Goal: Browse casually: Explore the website without a specific task or goal

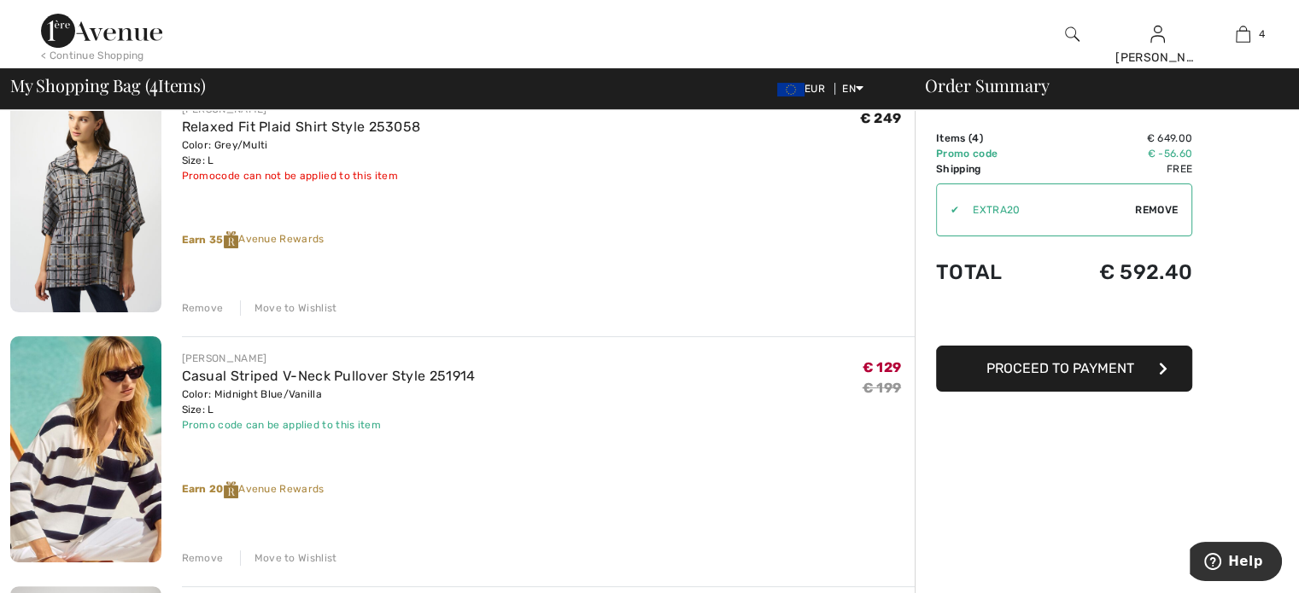
scroll to position [512, 0]
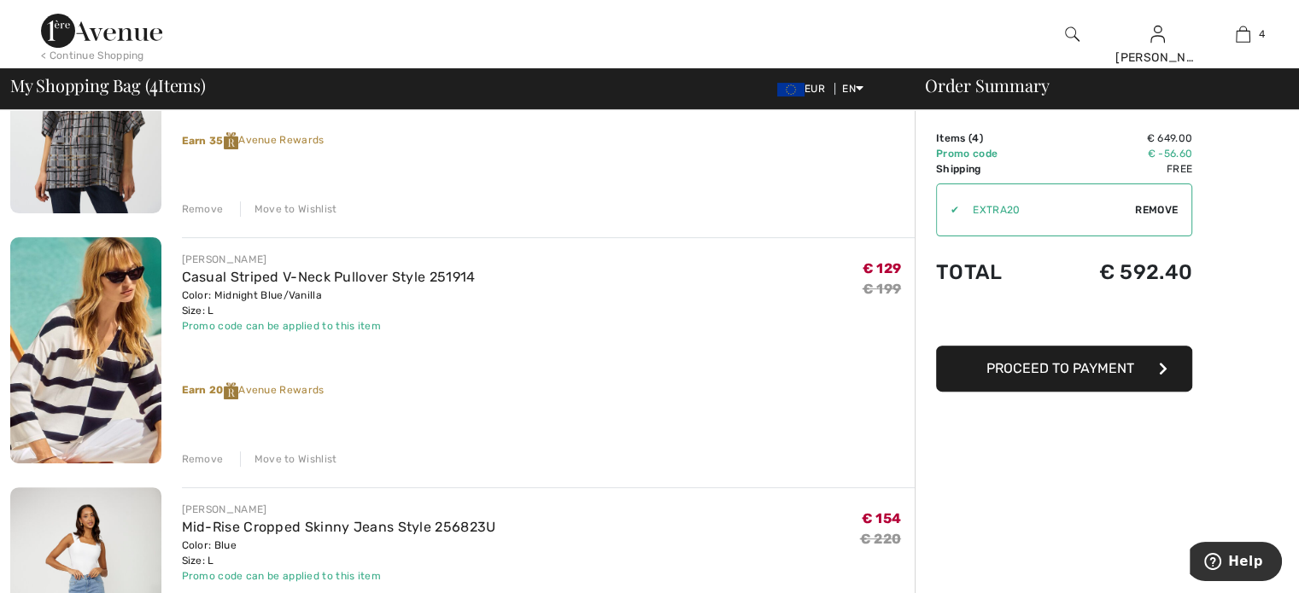
click at [211, 460] on div "Remove" at bounding box center [203, 459] width 42 height 15
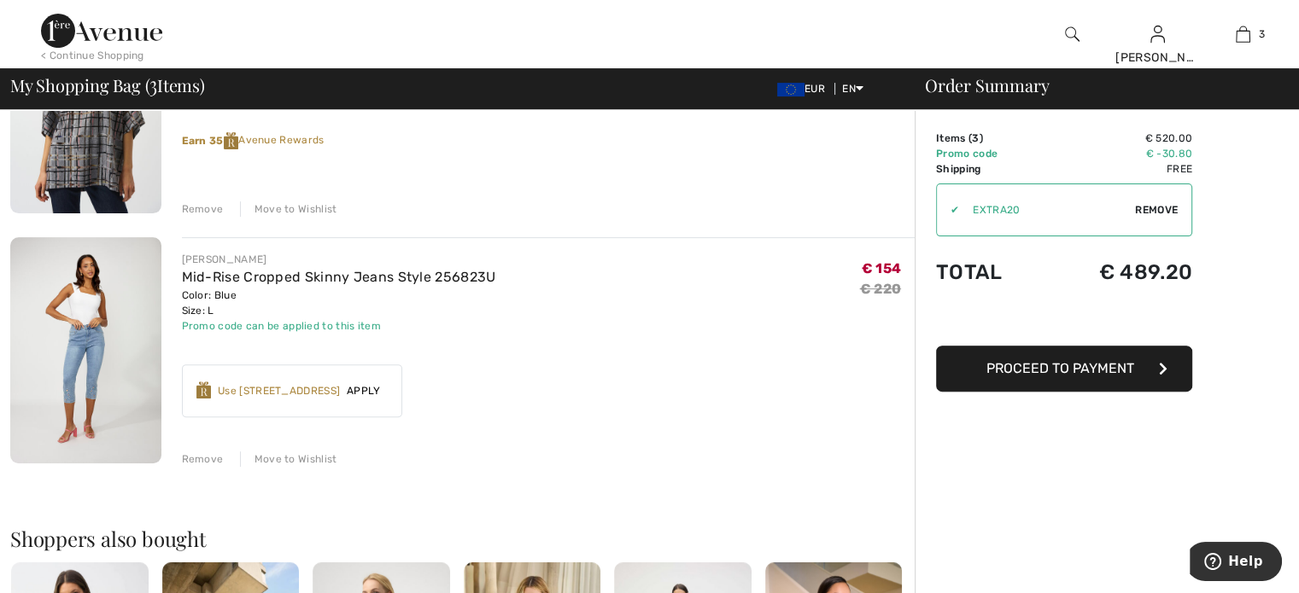
scroll to position [683, 0]
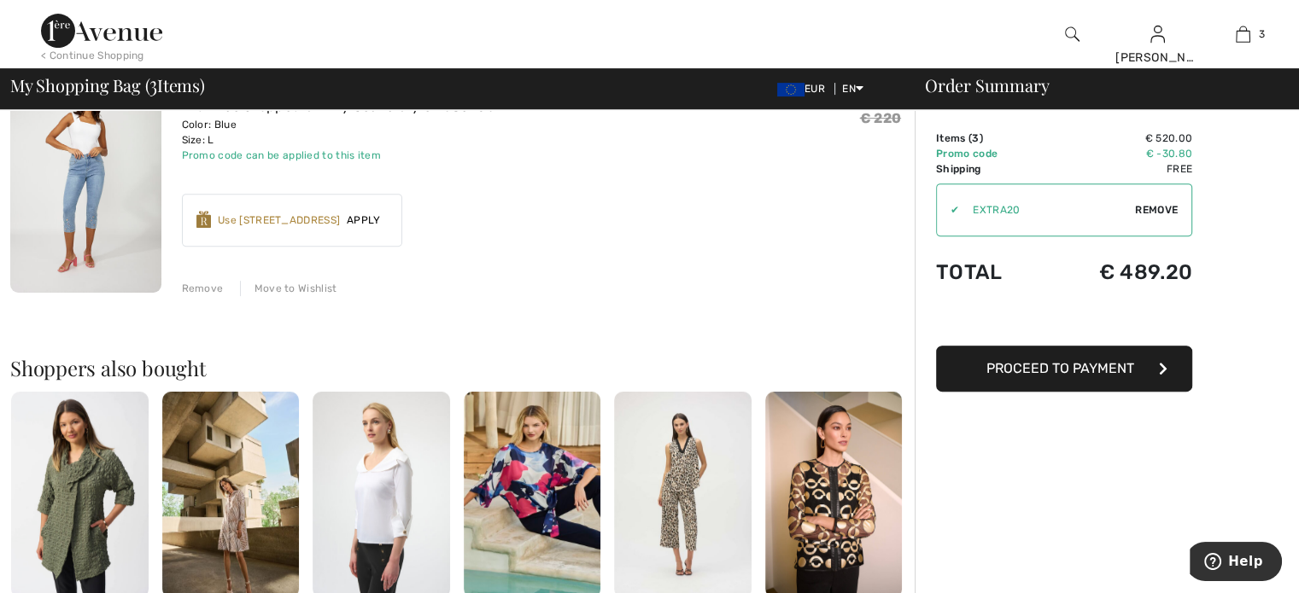
click at [202, 289] on div "Remove" at bounding box center [203, 288] width 42 height 15
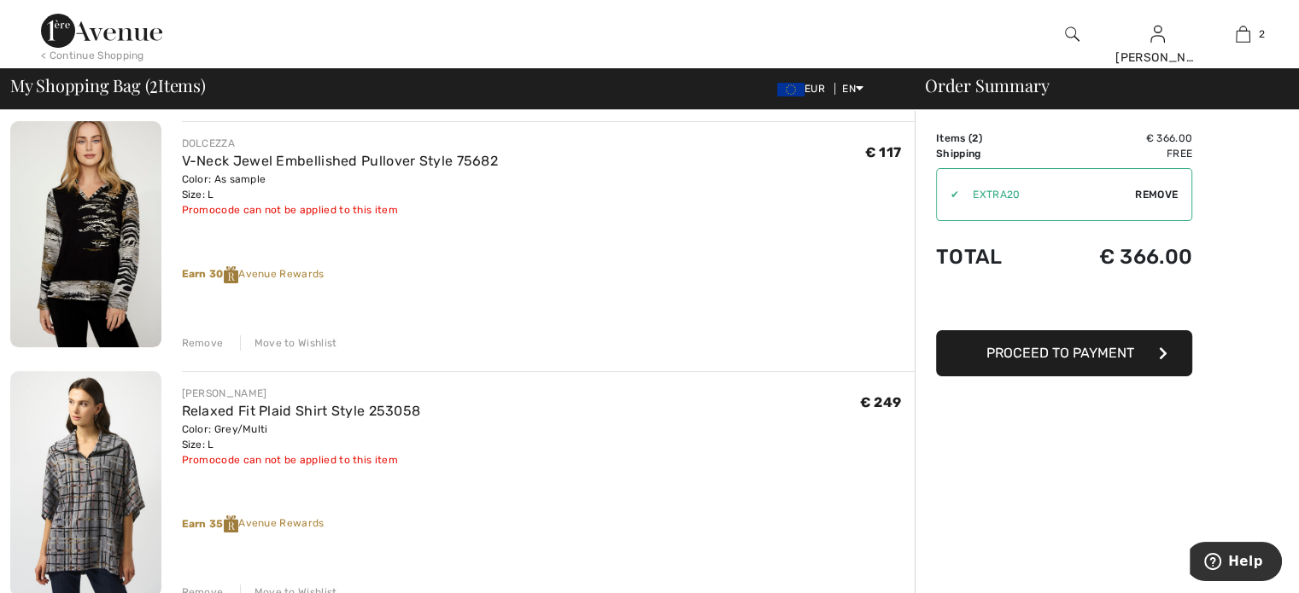
scroll to position [65, 0]
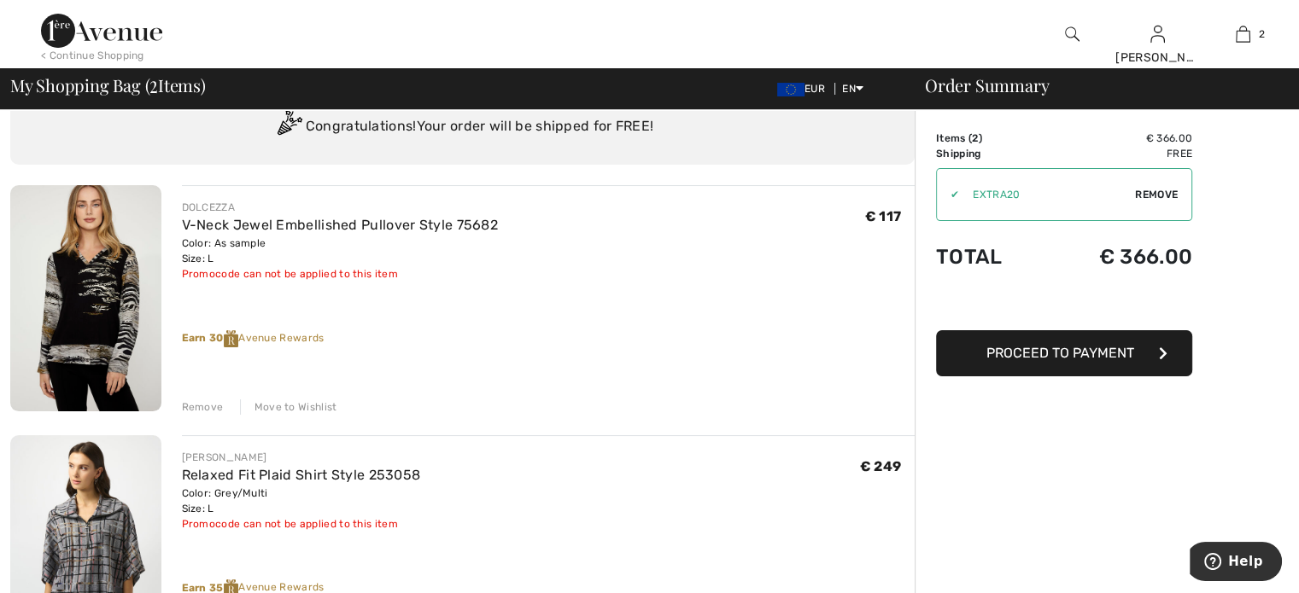
click at [63, 28] on img at bounding box center [101, 31] width 121 height 34
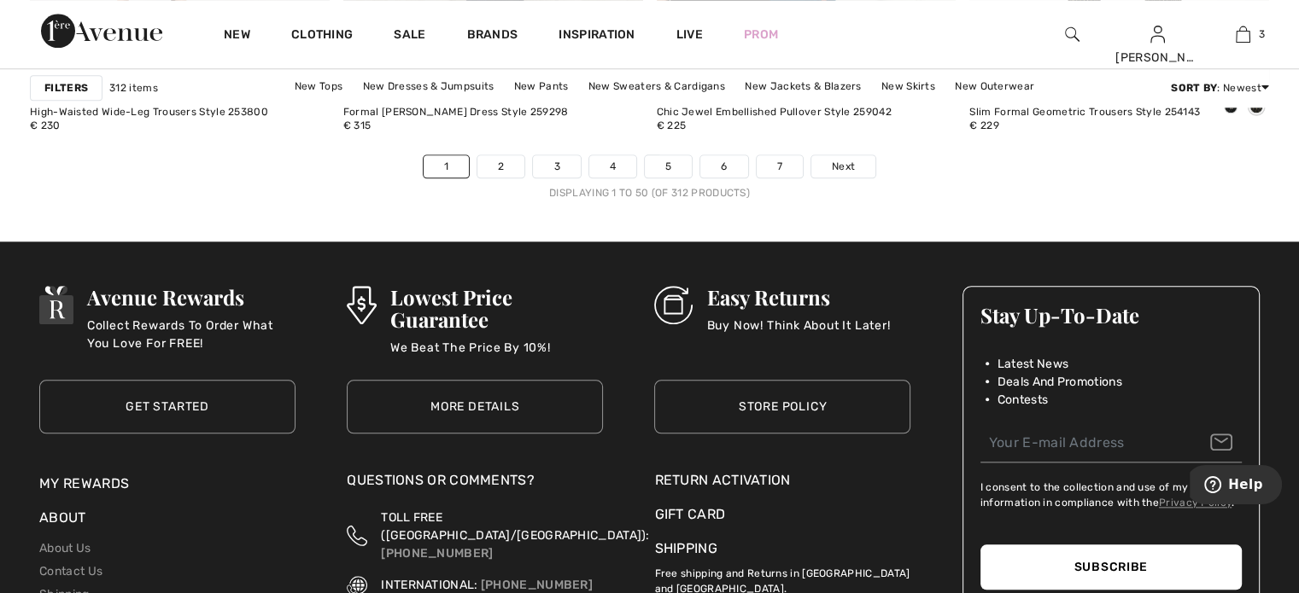
scroll to position [8111, 0]
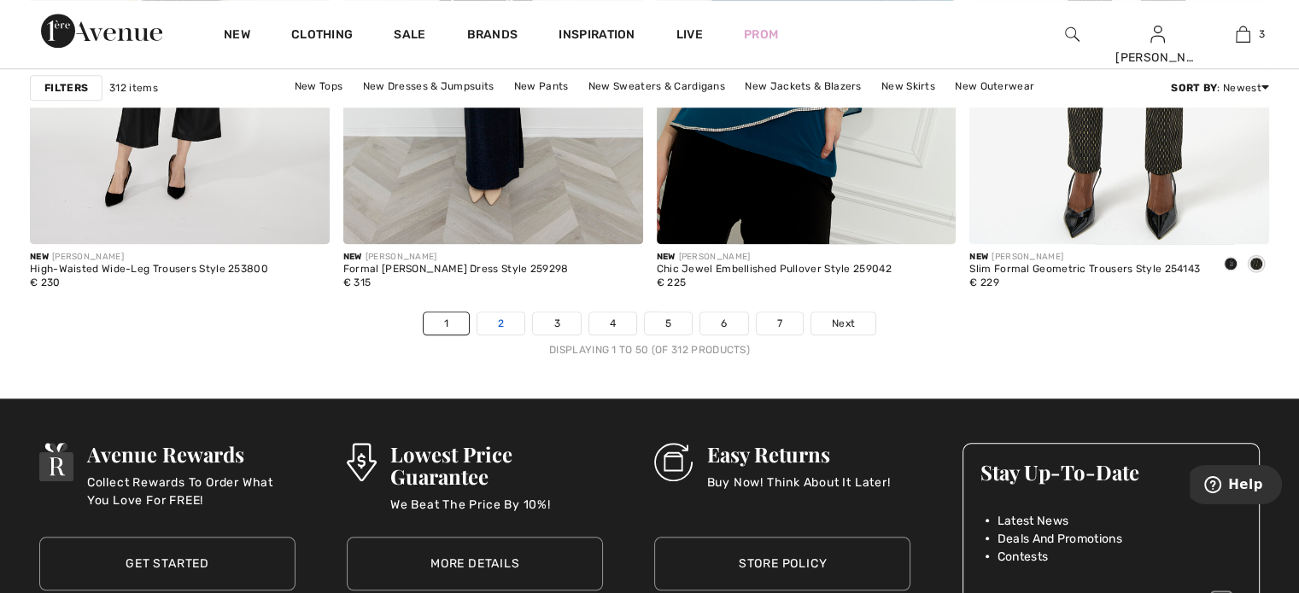
click at [511, 320] on link "2" at bounding box center [500, 323] width 47 height 22
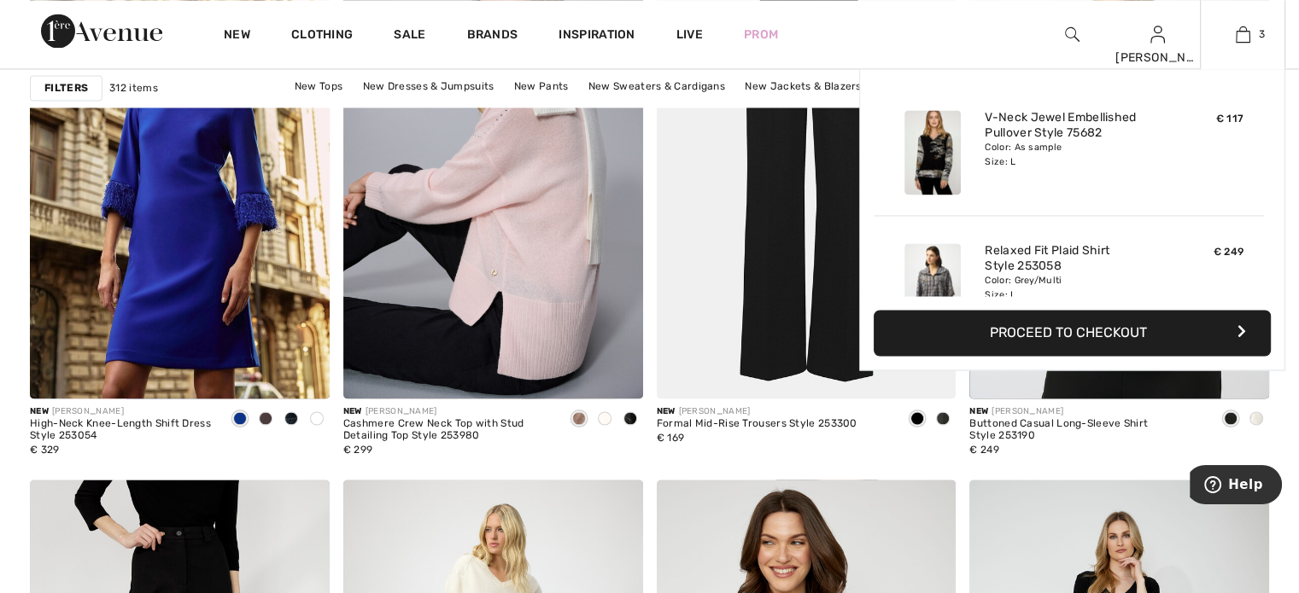
scroll to position [2732, 0]
click at [1250, 31] on link "3" at bounding box center [1242, 34] width 84 height 20
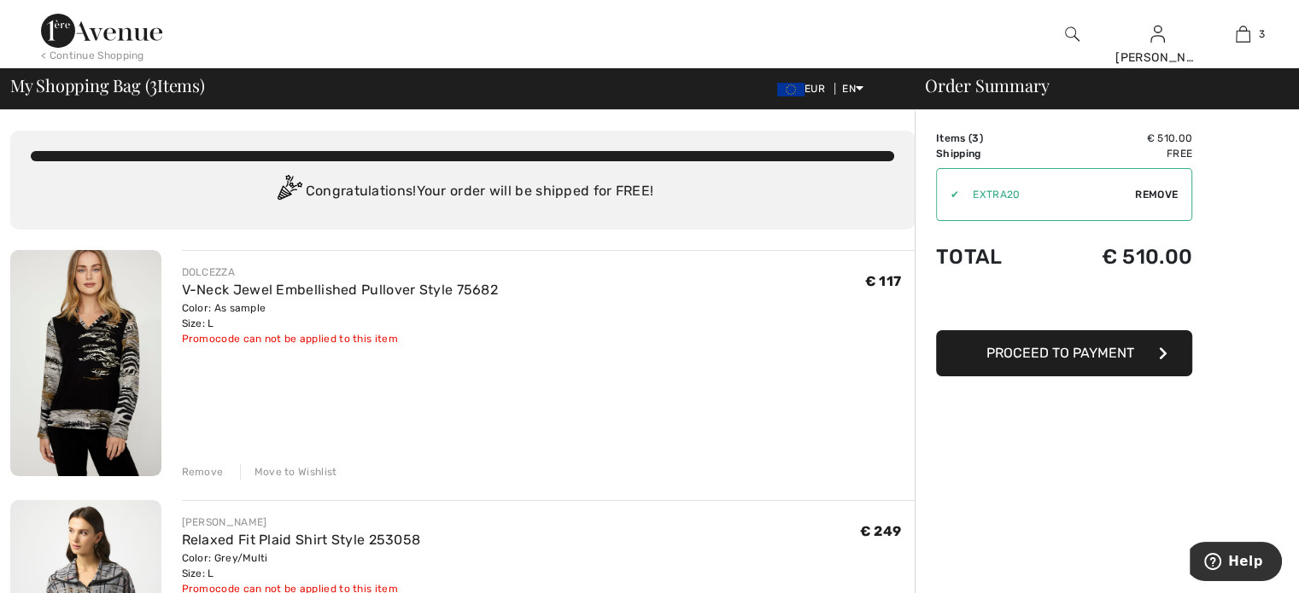
click at [52, 35] on img at bounding box center [101, 31] width 121 height 34
